Goal: Task Accomplishment & Management: Use online tool/utility

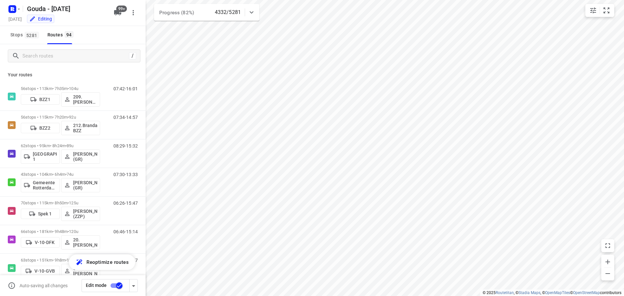
click at [17, 13] on icon "button" at bounding box center [12, 9] width 10 height 10
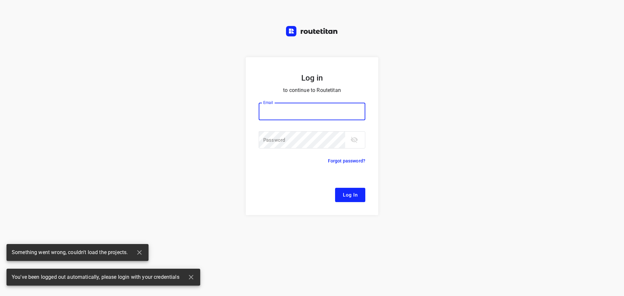
type input "[EMAIL_ADDRESS][DOMAIN_NAME]"
click at [352, 195] on span "Log In" at bounding box center [350, 195] width 15 height 8
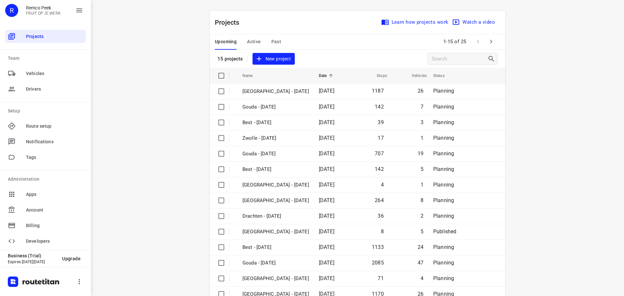
click at [247, 38] on span "Active" at bounding box center [254, 42] width 14 height 8
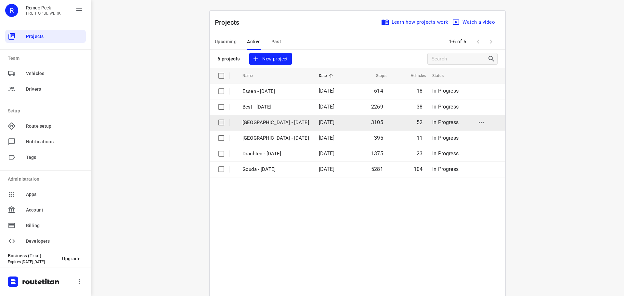
click at [266, 122] on p "[GEOGRAPHIC_DATA] - [DATE]" at bounding box center [275, 122] width 67 height 7
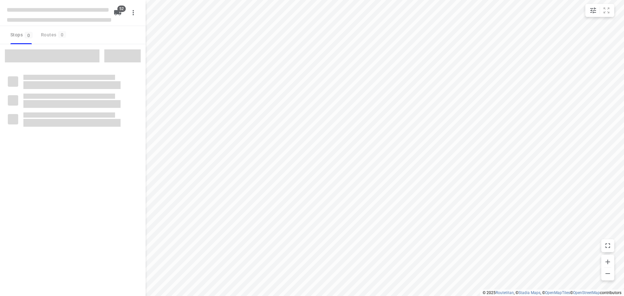
checkbox input "true"
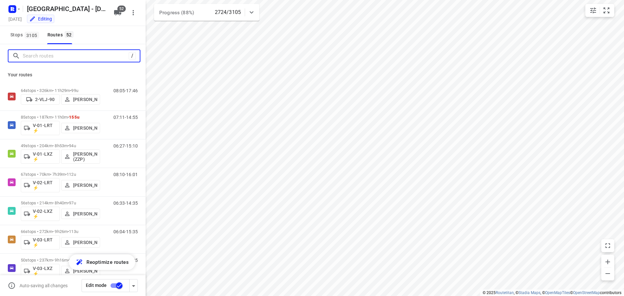
click at [64, 59] on input "Search routes" at bounding box center [76, 56] width 106 height 10
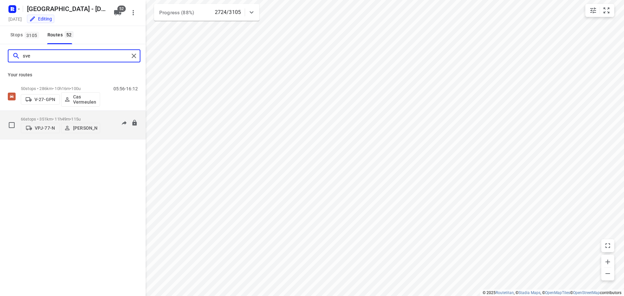
type input "sve"
click at [53, 117] on p "66 stops • 351km • 11h49m • 115u" at bounding box center [60, 119] width 79 height 5
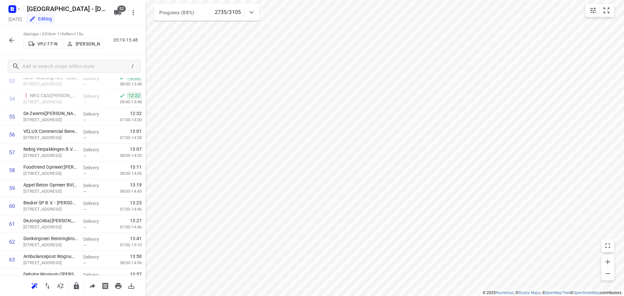
scroll to position [935, 0]
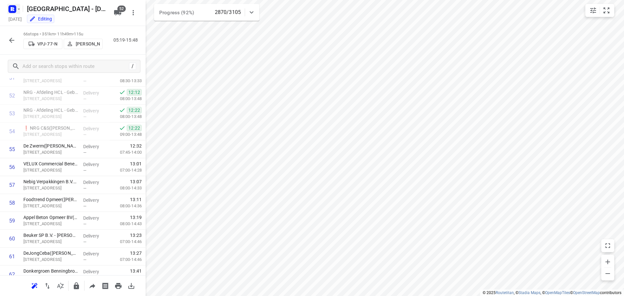
click at [16, 8] on rect "button" at bounding box center [12, 9] width 8 height 8
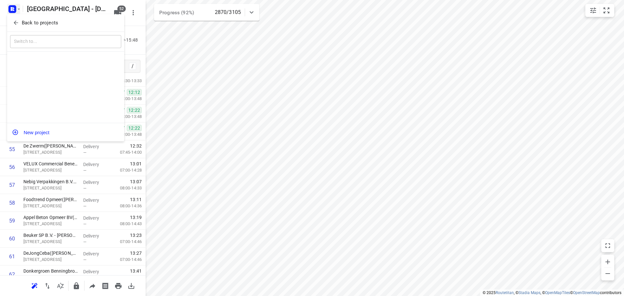
click at [18, 24] on icon "button" at bounding box center [16, 22] width 6 height 6
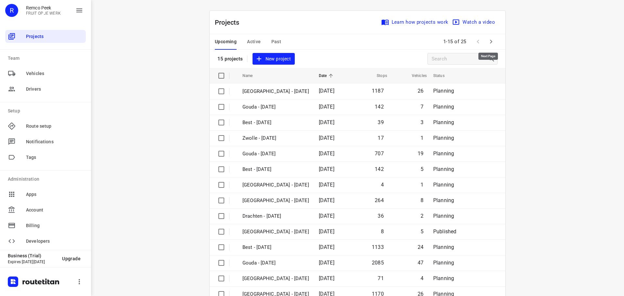
click at [487, 40] on icon "button" at bounding box center [491, 42] width 8 height 8
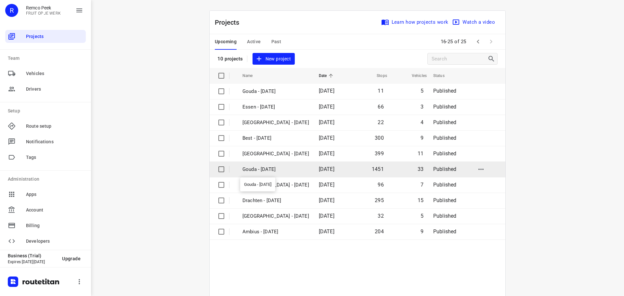
click at [260, 167] on p "Gouda - [DATE]" at bounding box center [275, 169] width 67 height 7
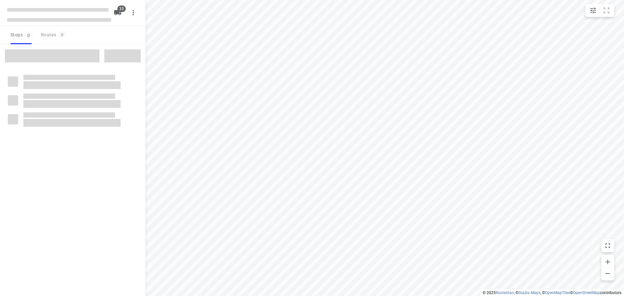
checkbox input "true"
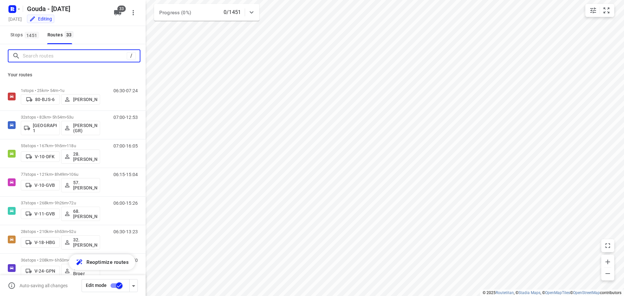
click at [40, 53] on input "Search routes" at bounding box center [75, 56] width 104 height 10
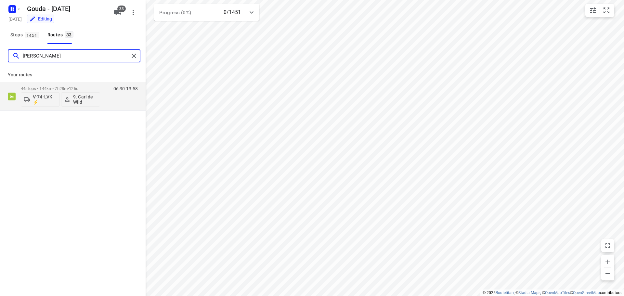
click at [43, 51] on input "[PERSON_NAME]" at bounding box center [76, 56] width 106 height 10
type input "jasp"
click at [57, 86] on p "38 stops • 76km • 5h25m • 60u" at bounding box center [60, 88] width 79 height 5
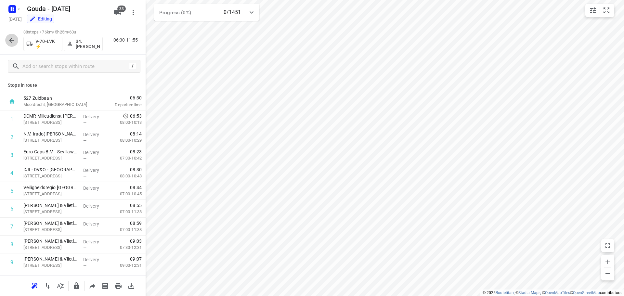
click at [16, 39] on button "button" at bounding box center [11, 40] width 13 height 13
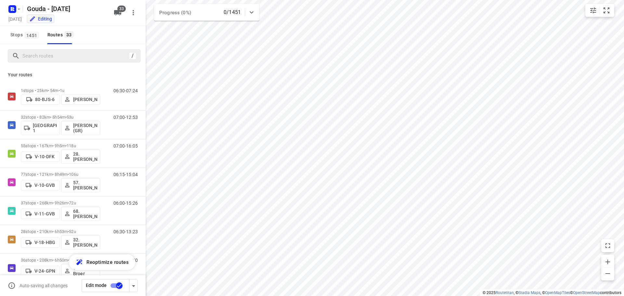
click at [67, 50] on div "/" at bounding box center [74, 55] width 133 height 13
click at [59, 56] on input "Search routes" at bounding box center [75, 56] width 104 height 10
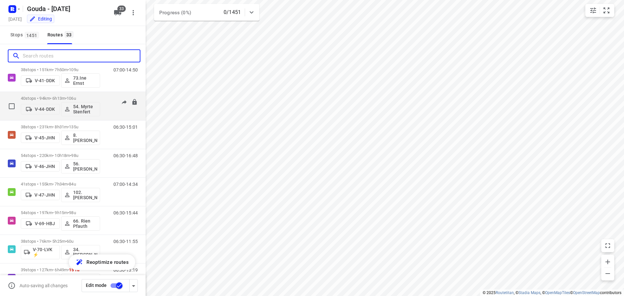
scroll to position [325, 0]
